Goal: Information Seeking & Learning: Learn about a topic

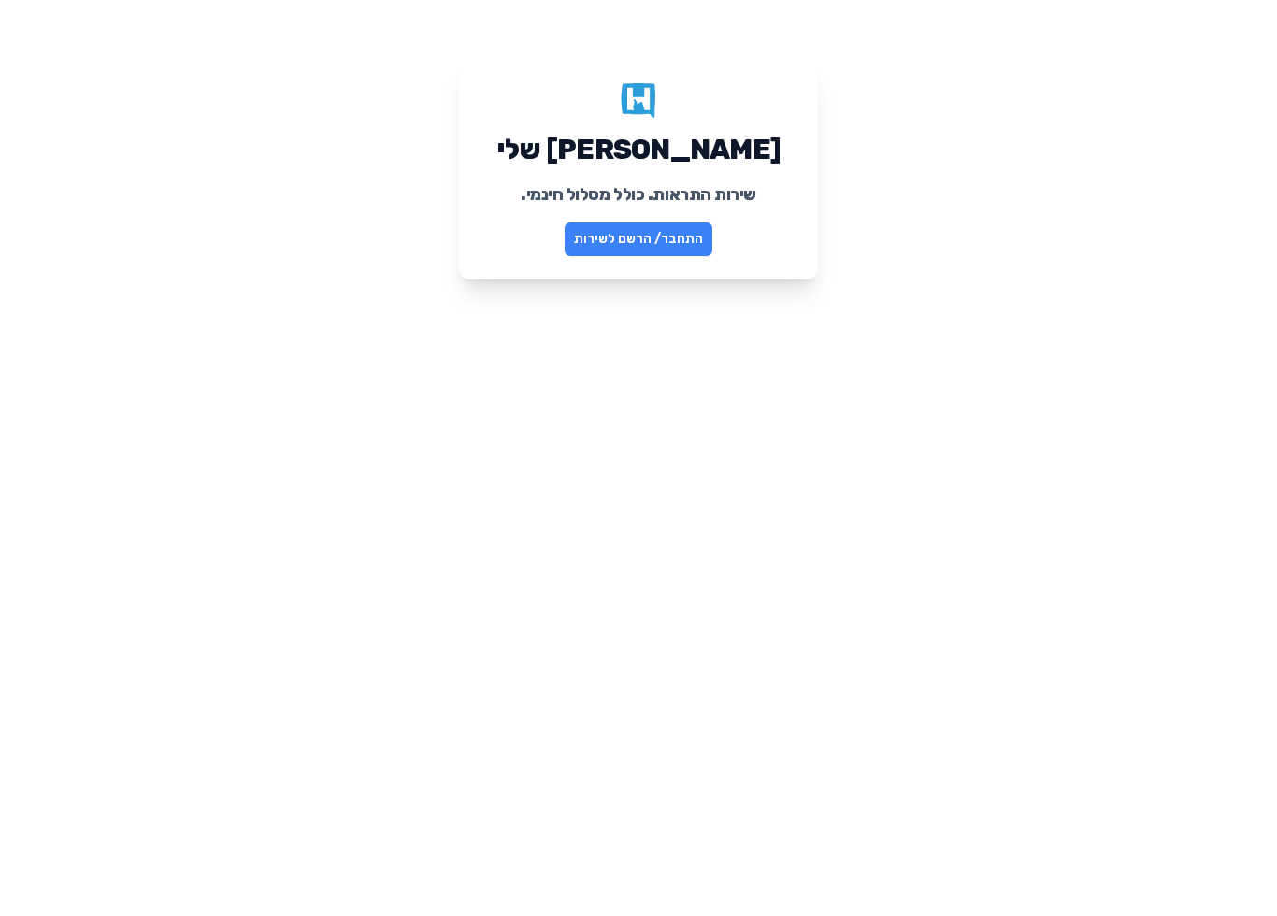
click at [607, 243] on link "התחבר/ הרשם לשירות" at bounding box center [638, 239] width 148 height 34
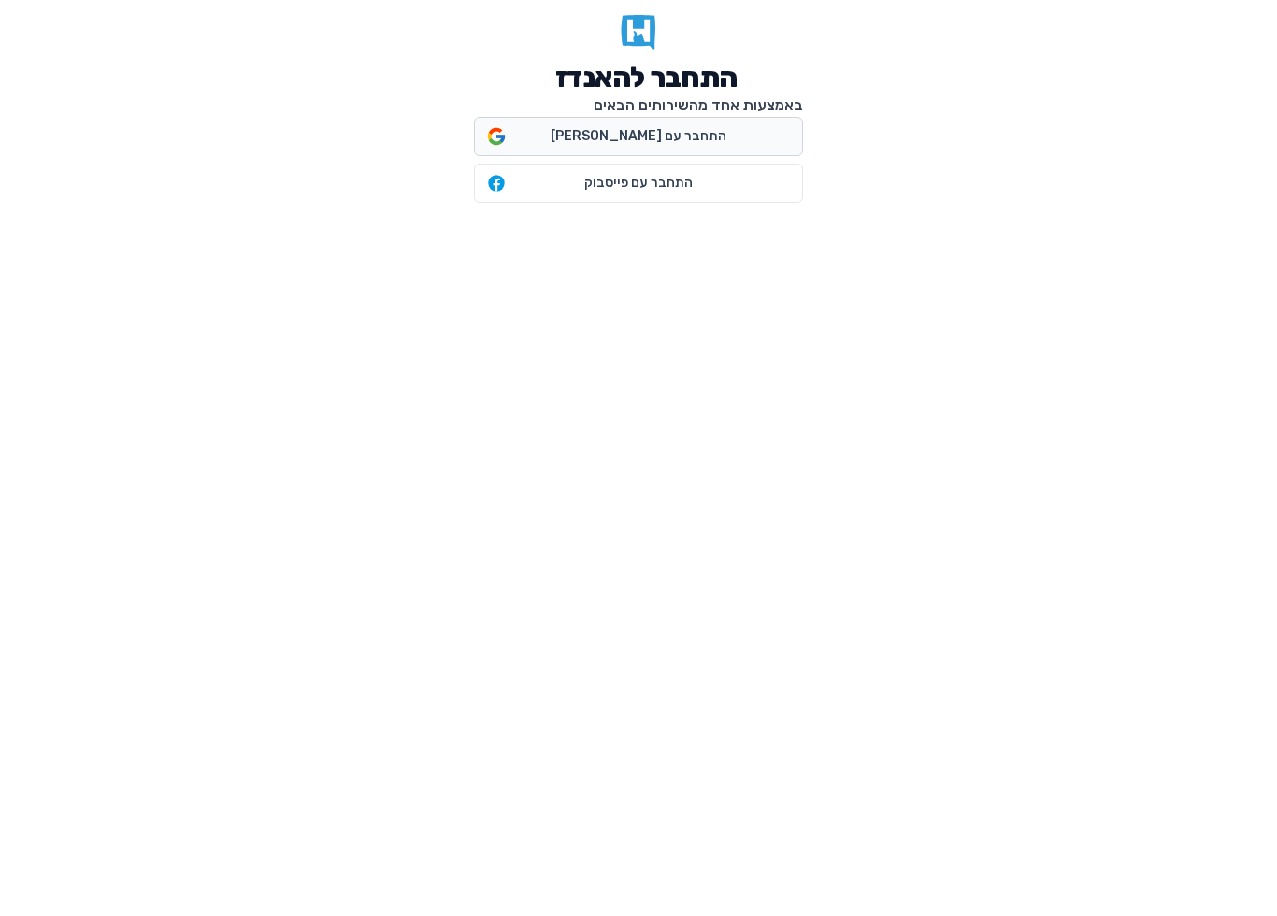
click at [667, 144] on span "התחבר עם גוגל" at bounding box center [638, 136] width 176 height 19
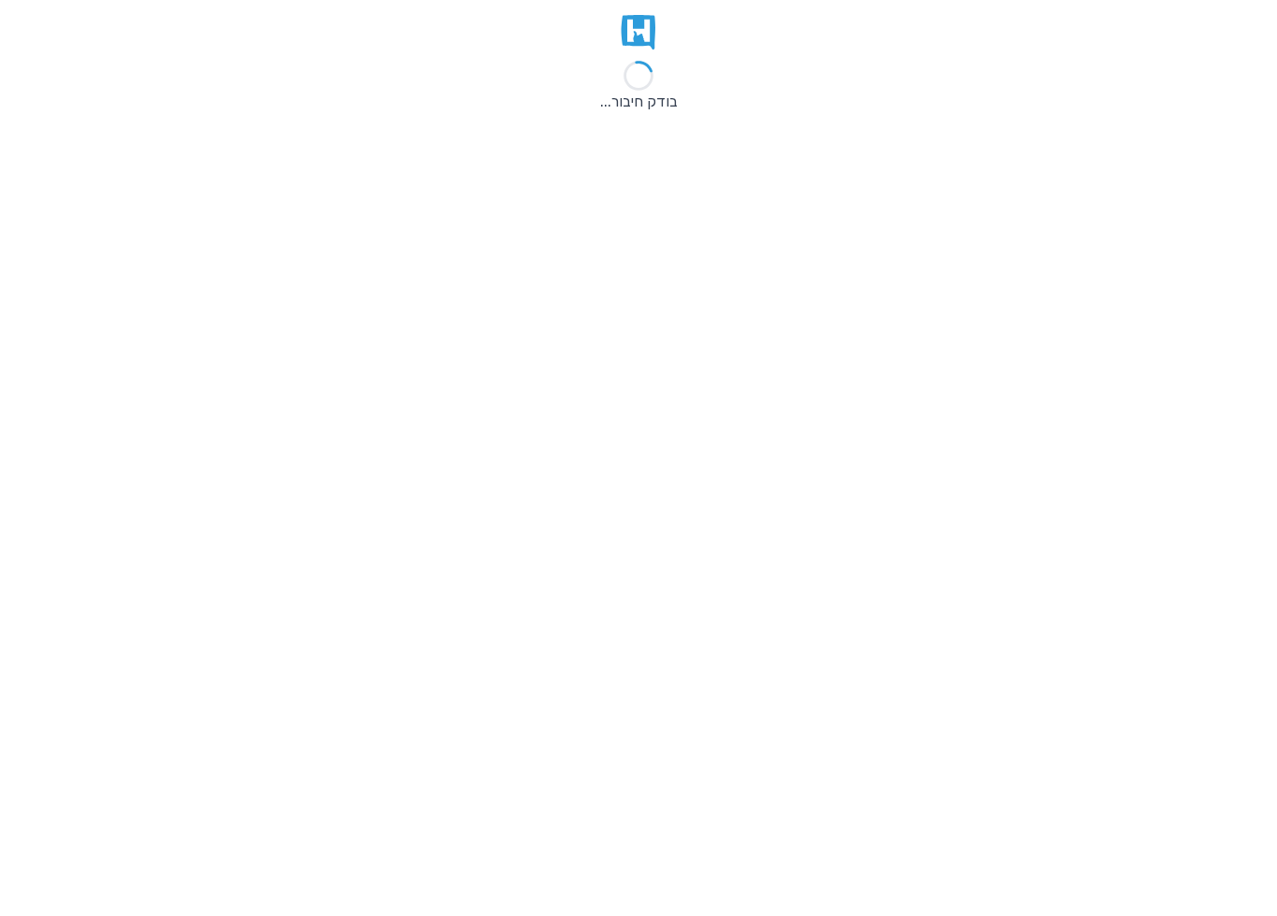
click at [619, 43] on span at bounding box center [638, 38] width 329 height 46
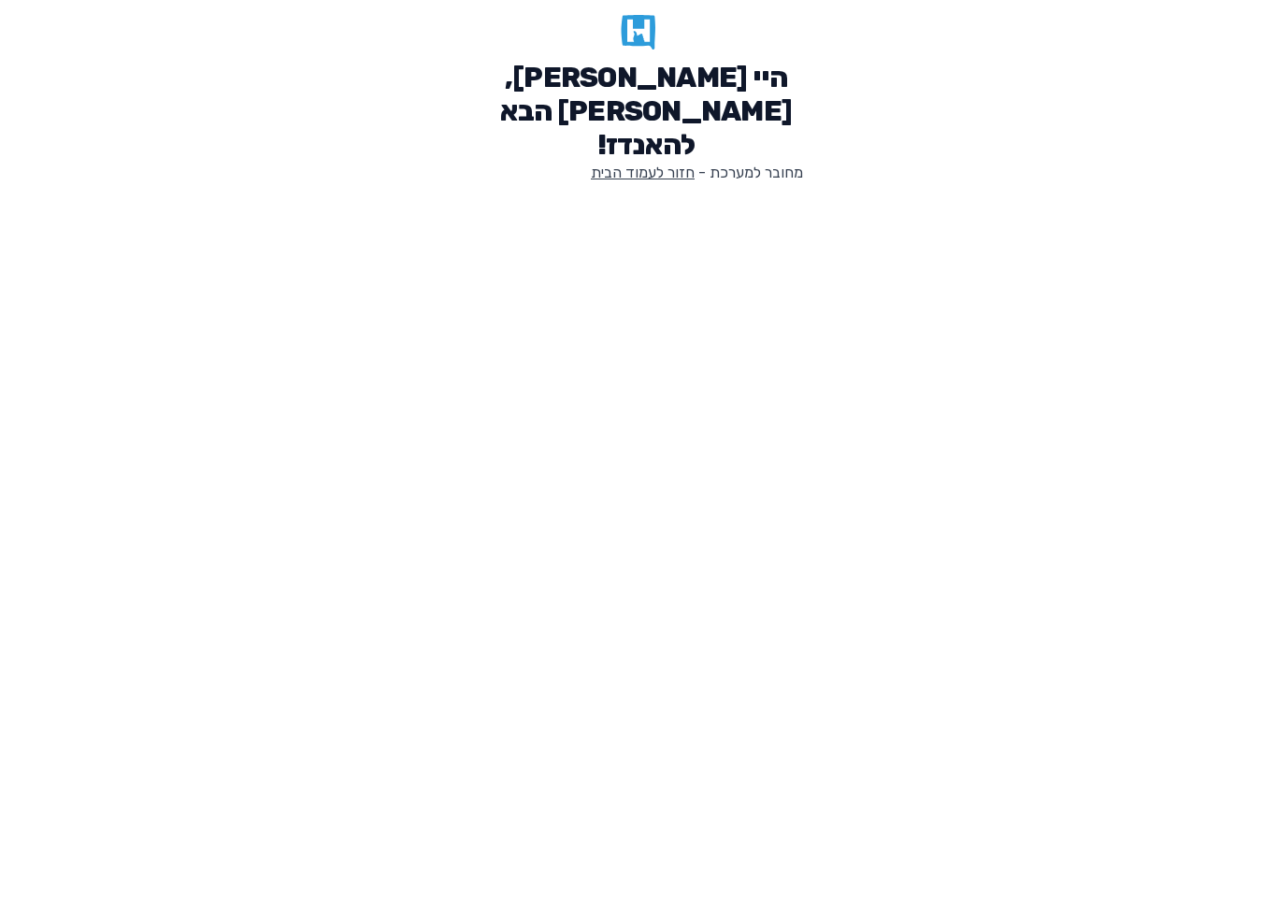
click at [625, 164] on link "חזור לעמוד הבית" at bounding box center [643, 173] width 104 height 18
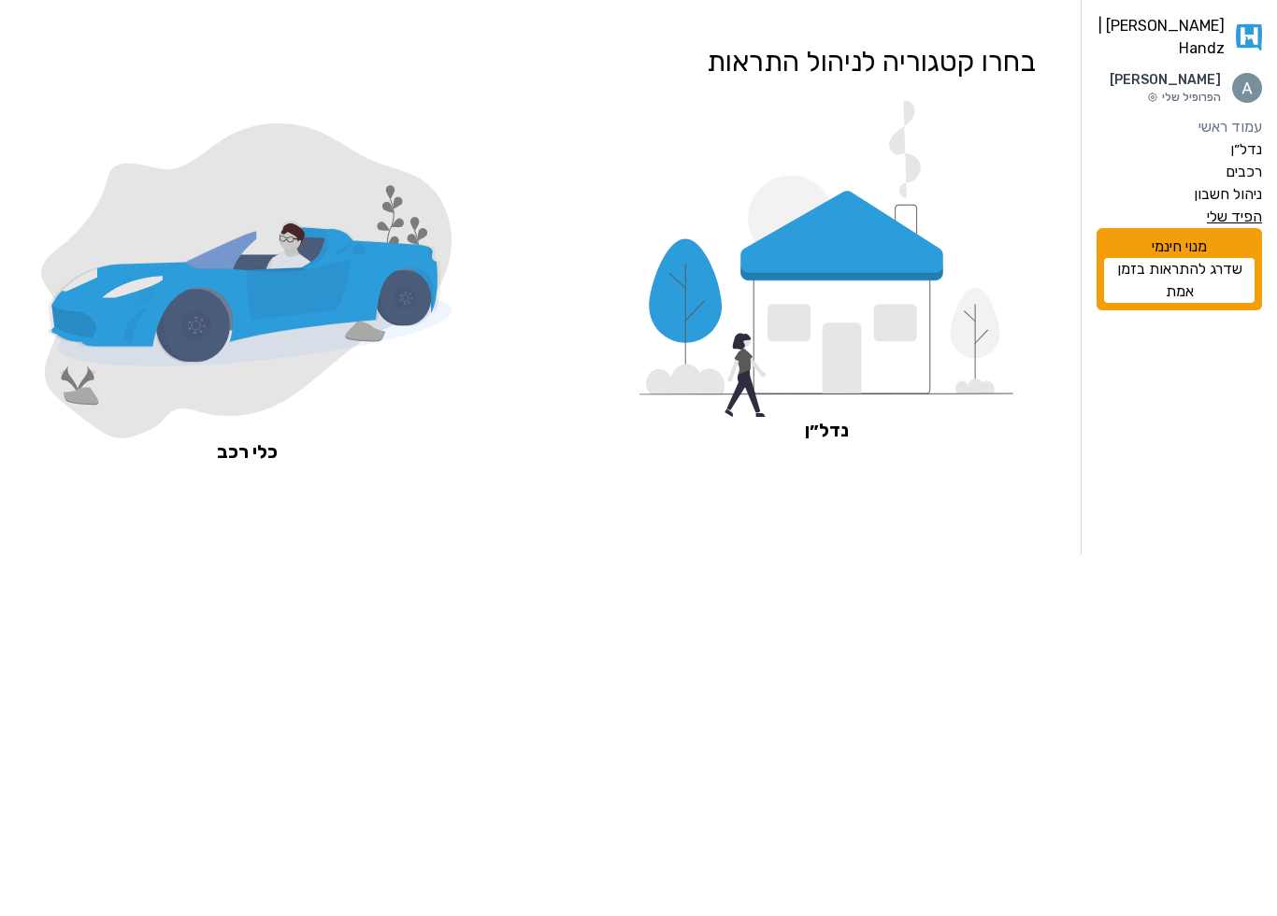
click at [1252, 228] on label "הפיד שלי" at bounding box center [1233, 217] width 55 height 22
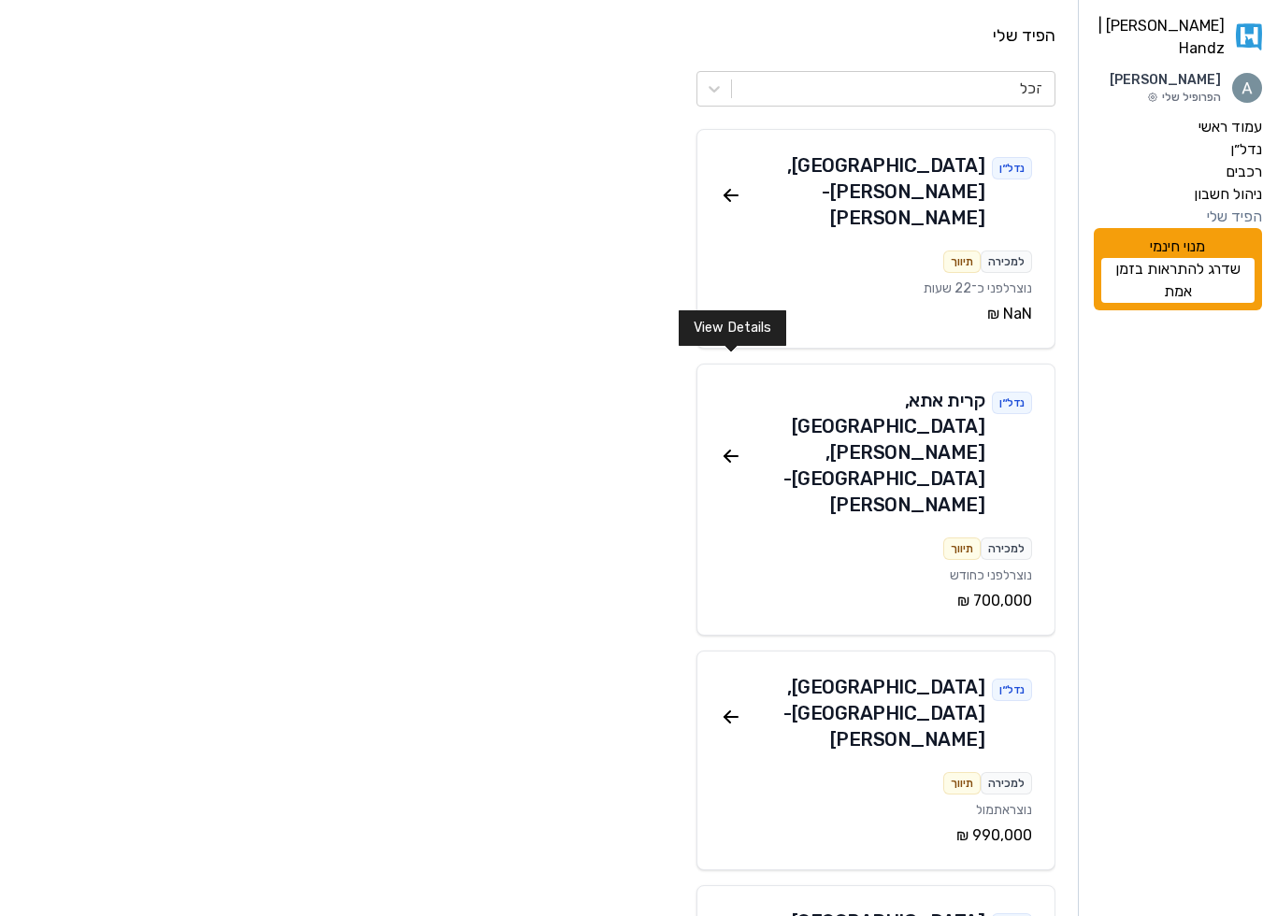
click at [726, 445] on icon at bounding box center [731, 456] width 22 height 22
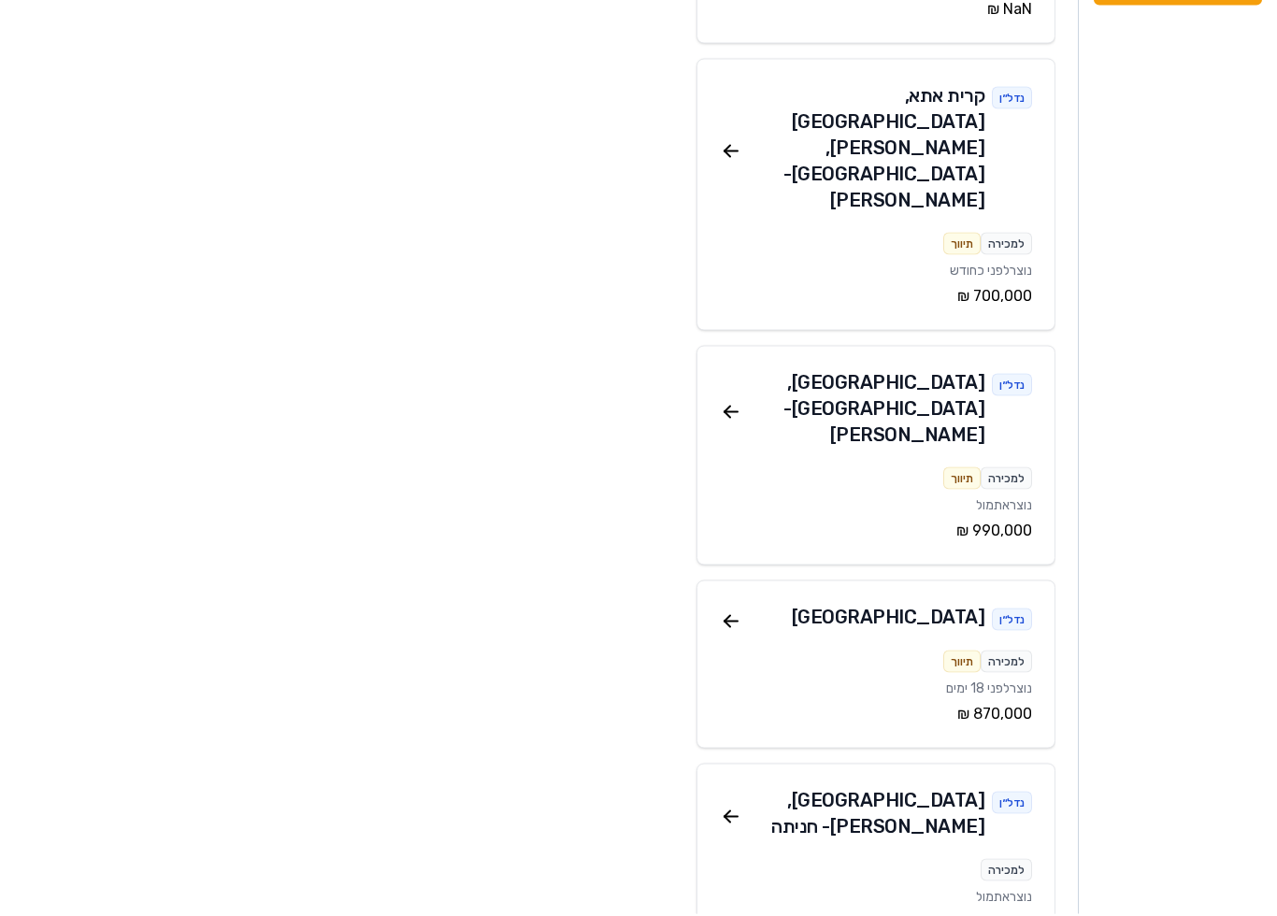
scroll to position [306, 0]
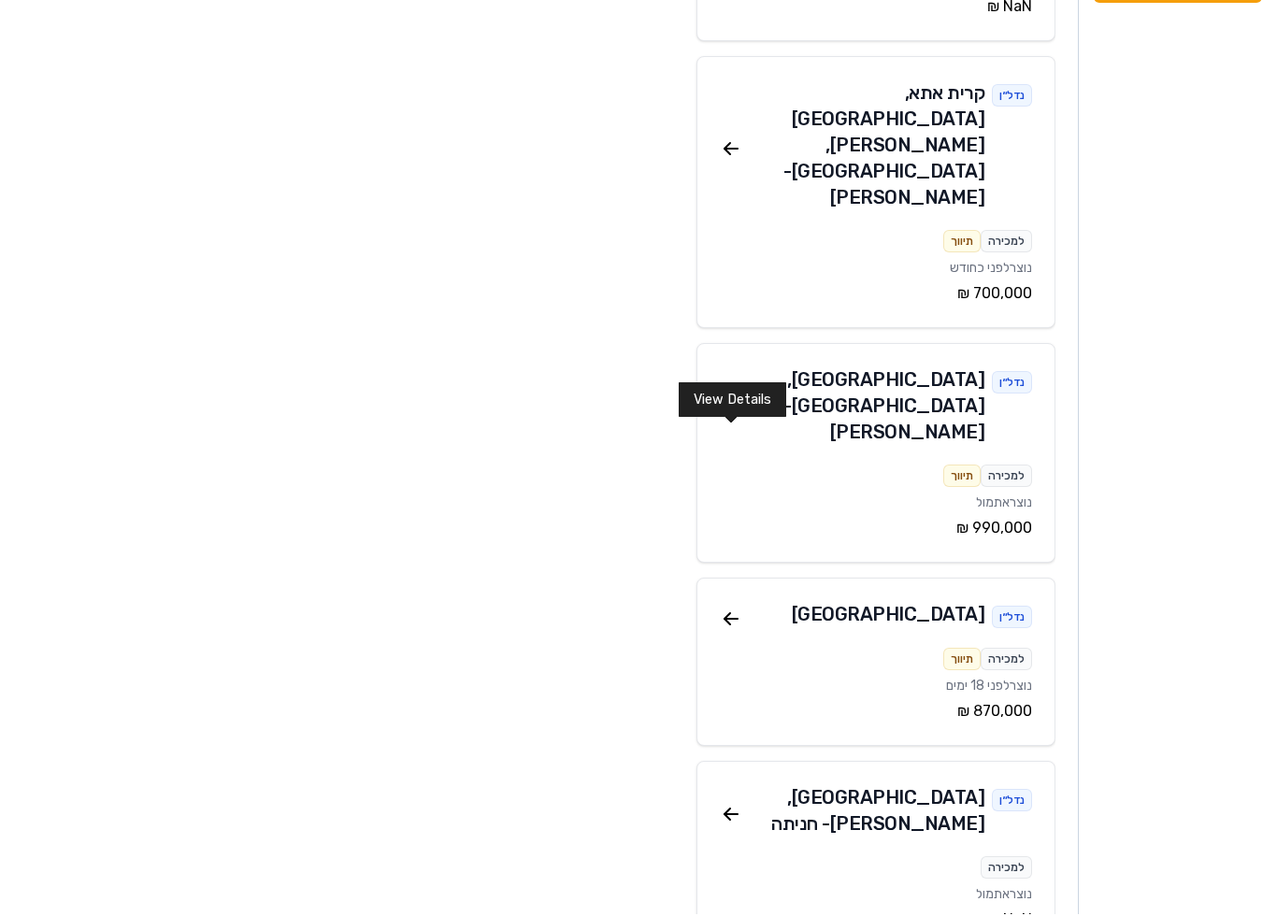
click at [739, 609] on icon at bounding box center [731, 620] width 22 height 22
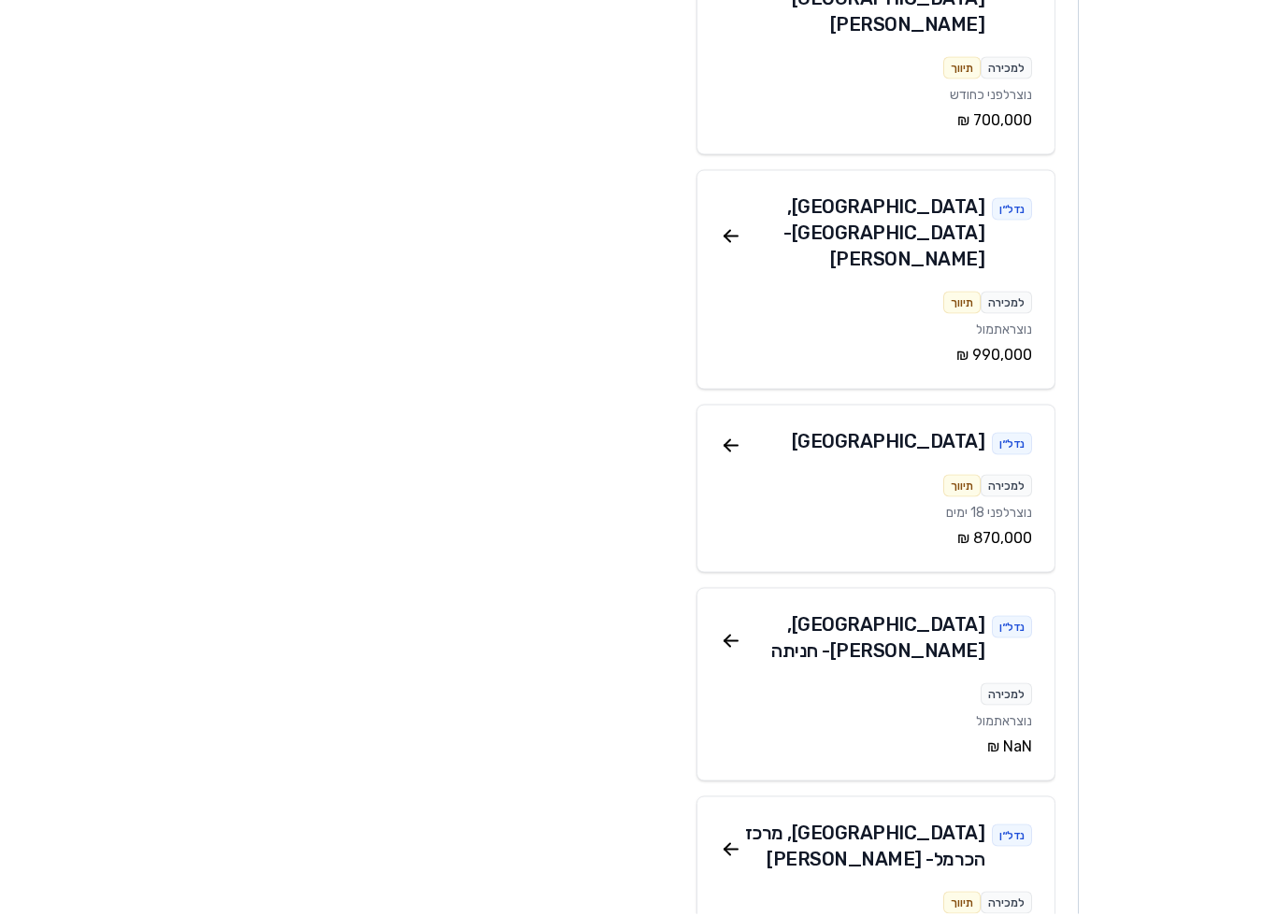
scroll to position [479, 0]
click at [733, 642] on icon at bounding box center [730, 642] width 13 height 0
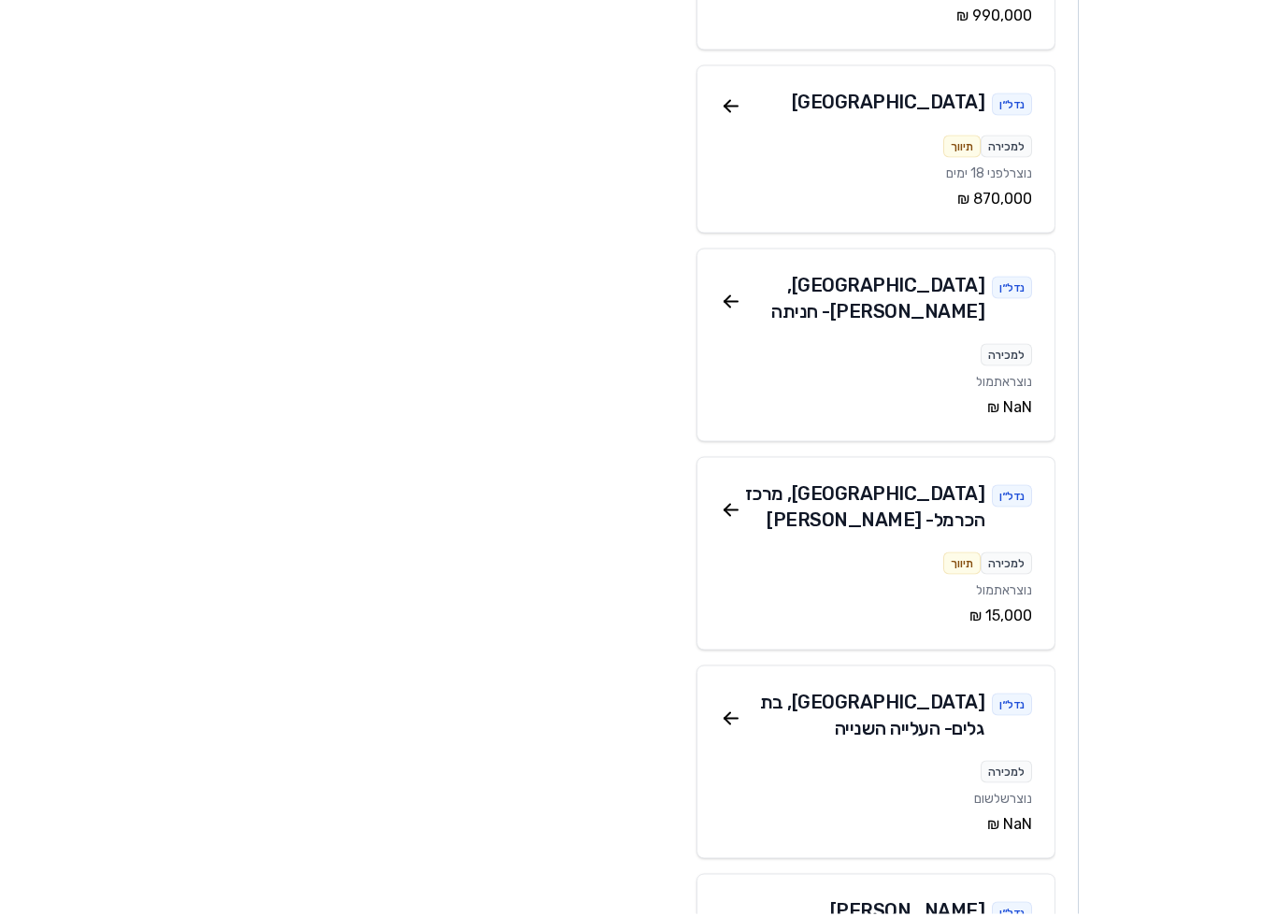
scroll to position [819, 0]
click at [732, 708] on icon at bounding box center [731, 719] width 22 height 22
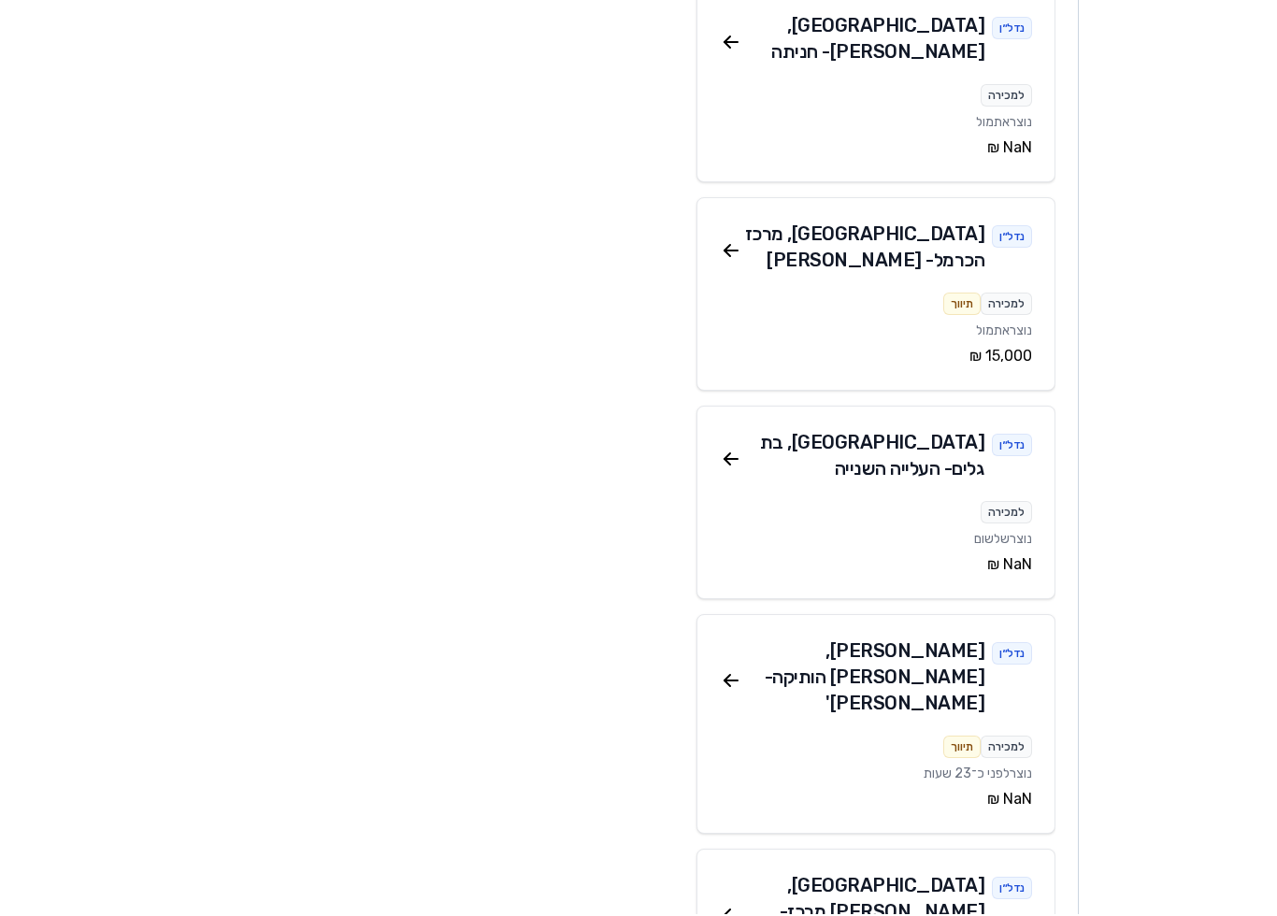
scroll to position [1078, 0]
click at [736, 681] on icon at bounding box center [730, 681] width 13 height 0
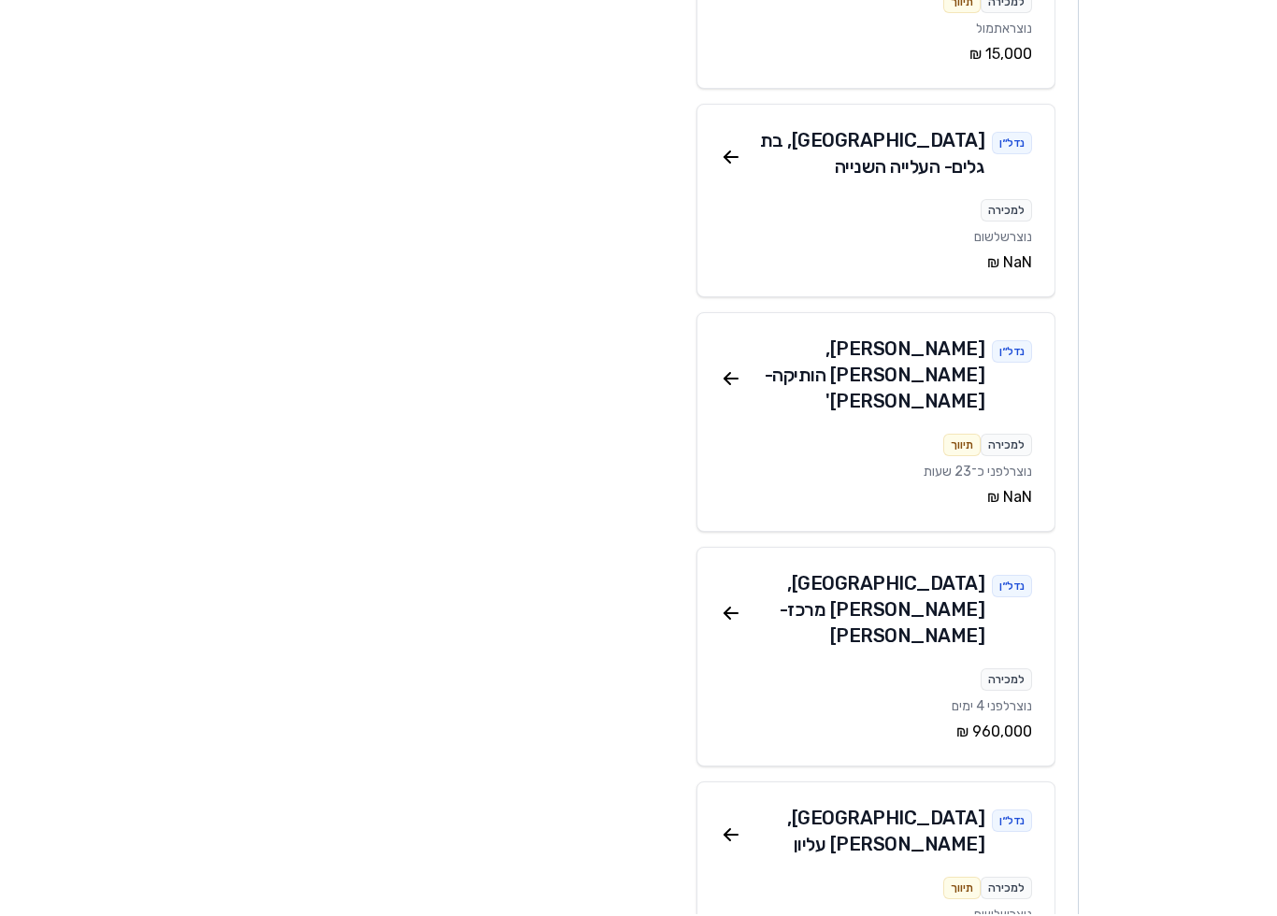
scroll to position [1384, 0]
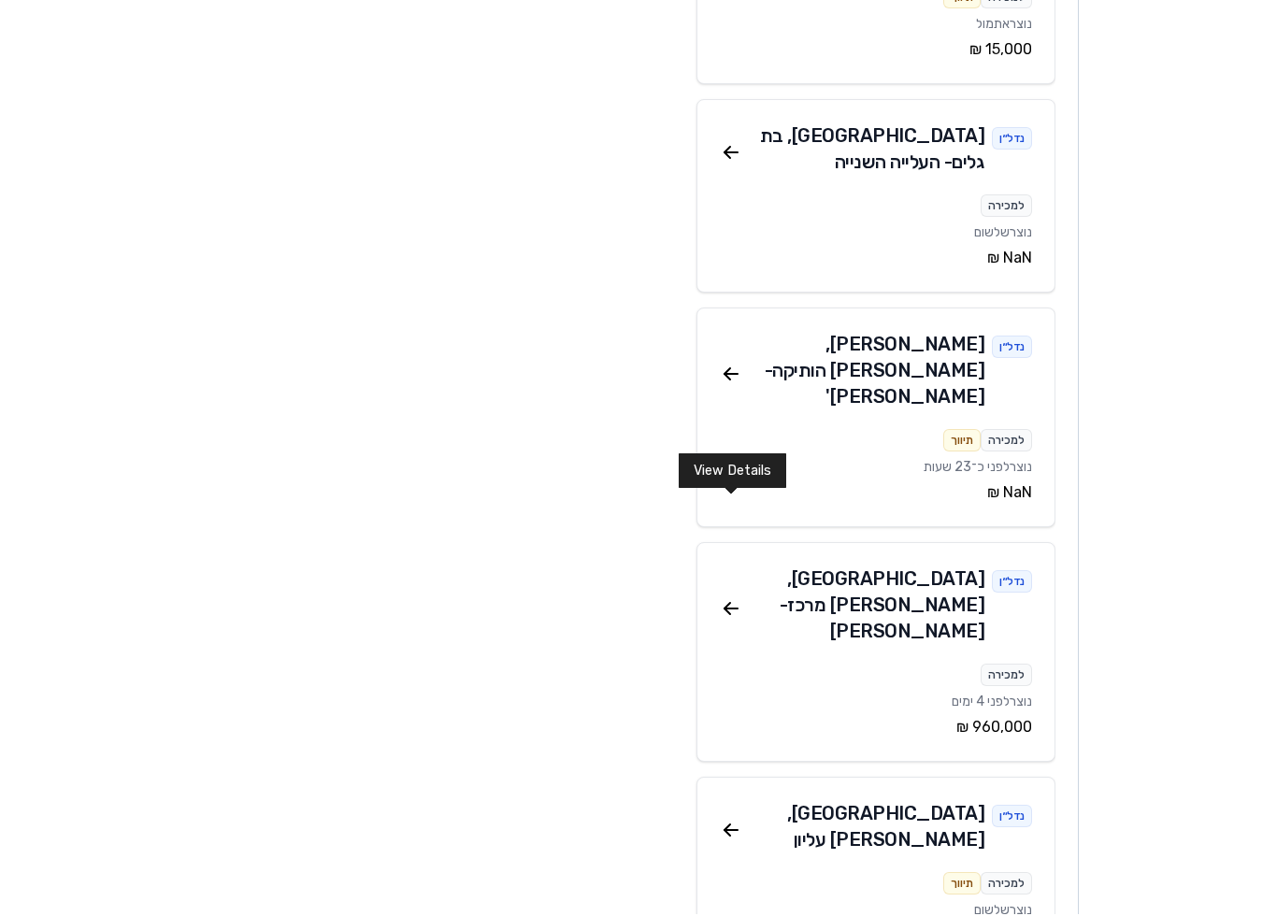
click at [728, 826] on icon at bounding box center [727, 829] width 6 height 6
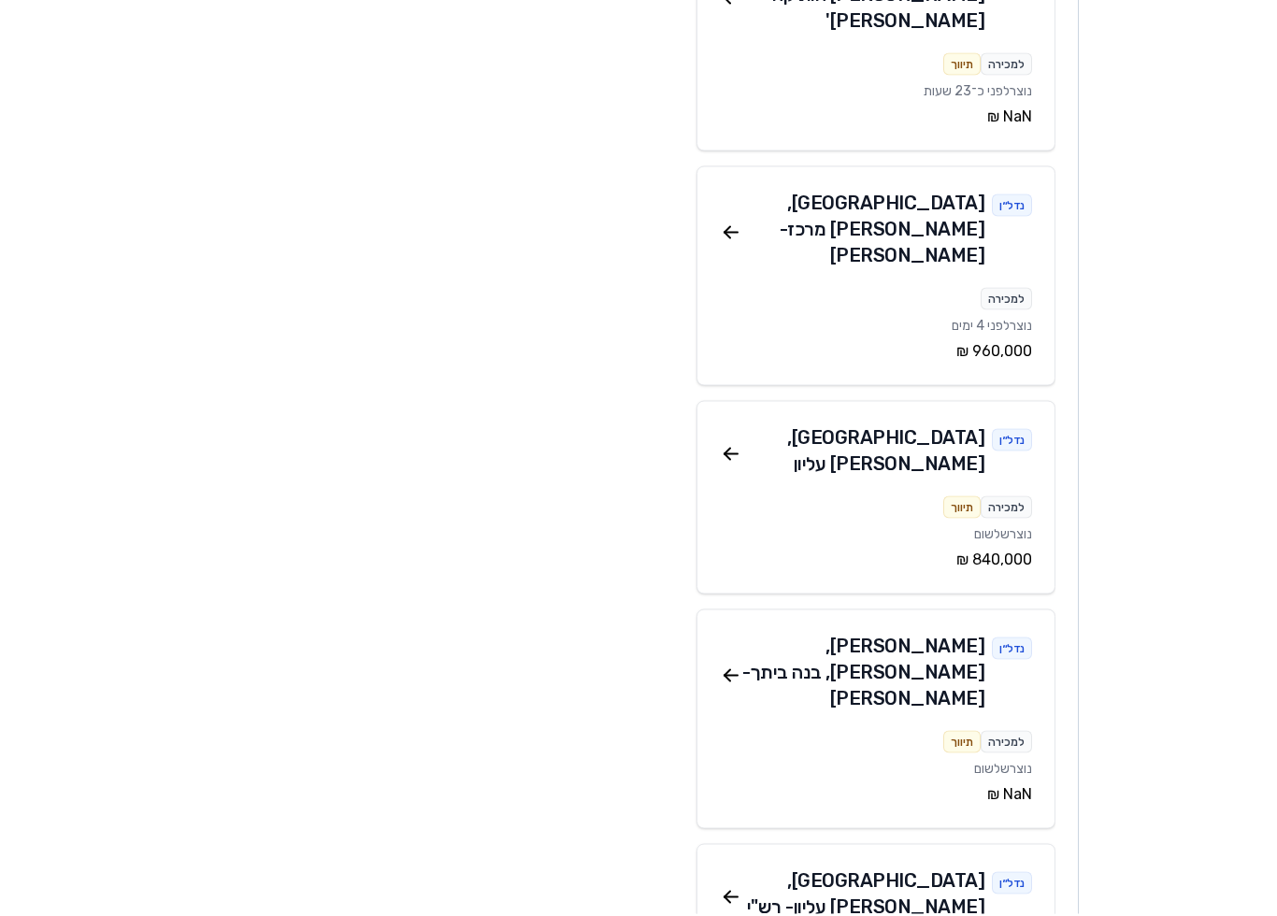
scroll to position [1761, 0]
click at [729, 677] on icon at bounding box center [727, 680] width 6 height 6
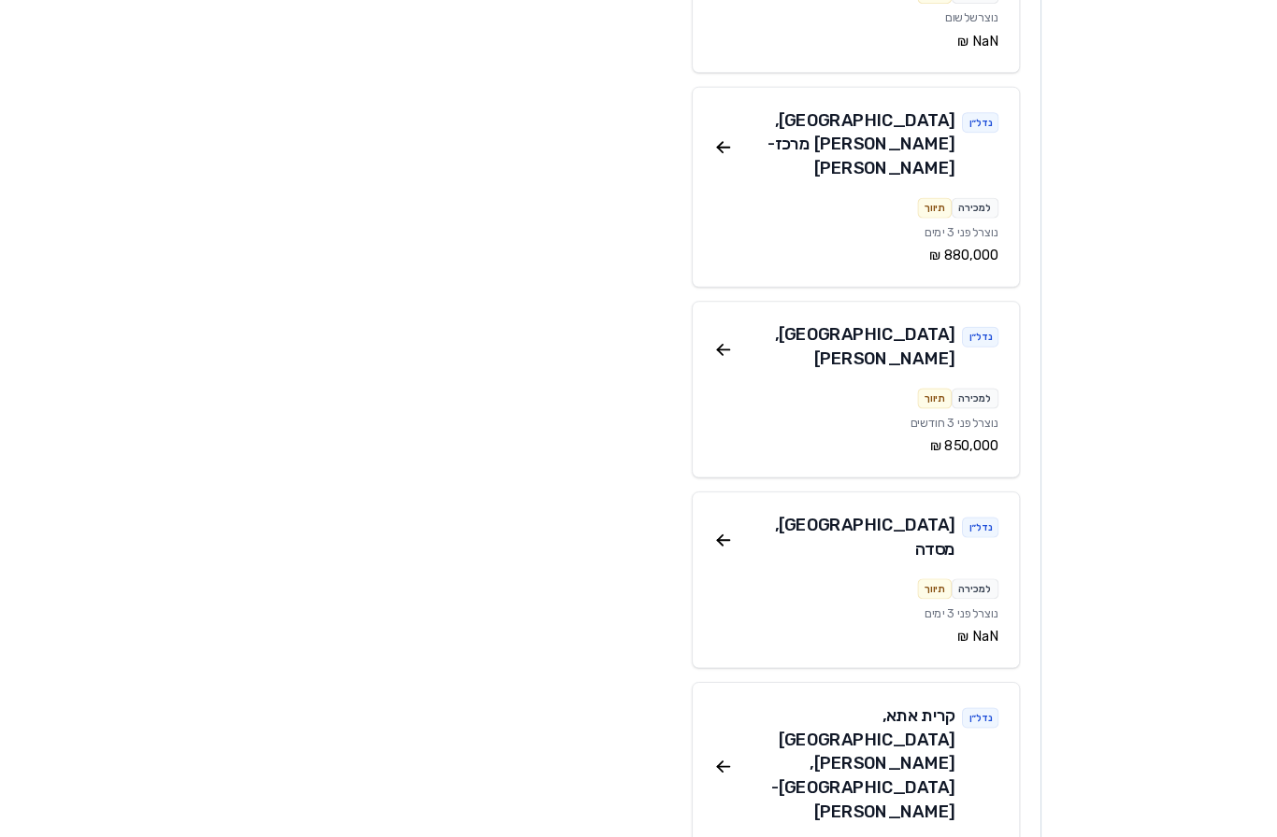
scroll to position [2883, 0]
